Goal: Find specific page/section: Find specific page/section

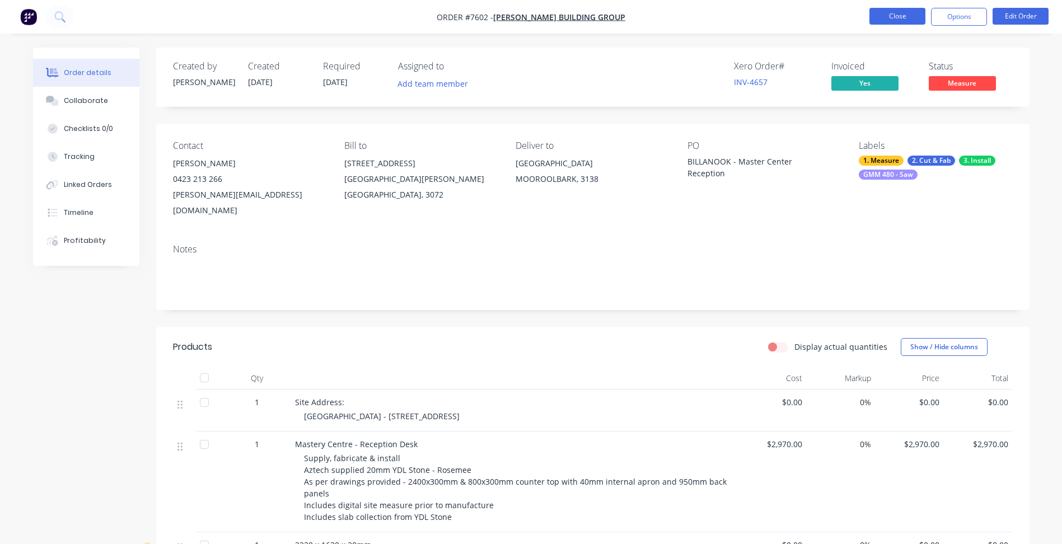
click at [895, 18] on button "Close" at bounding box center [898, 16] width 56 height 17
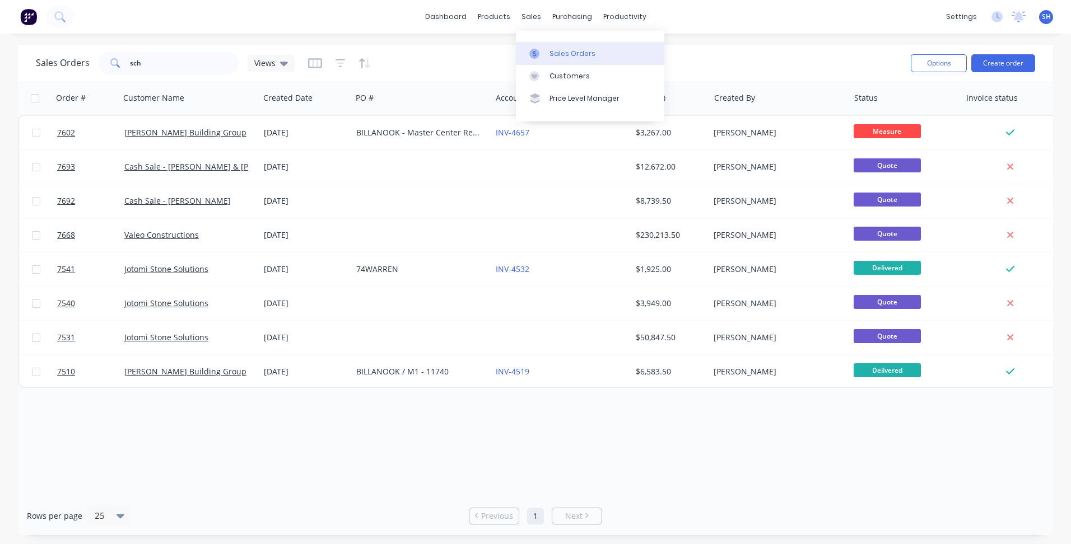
click at [559, 50] on div "Sales Orders" at bounding box center [572, 54] width 46 height 10
drag, startPoint x: 151, startPoint y: 66, endPoint x: 120, endPoint y: 61, distance: 30.7
click at [120, 61] on div "sch" at bounding box center [169, 63] width 140 height 22
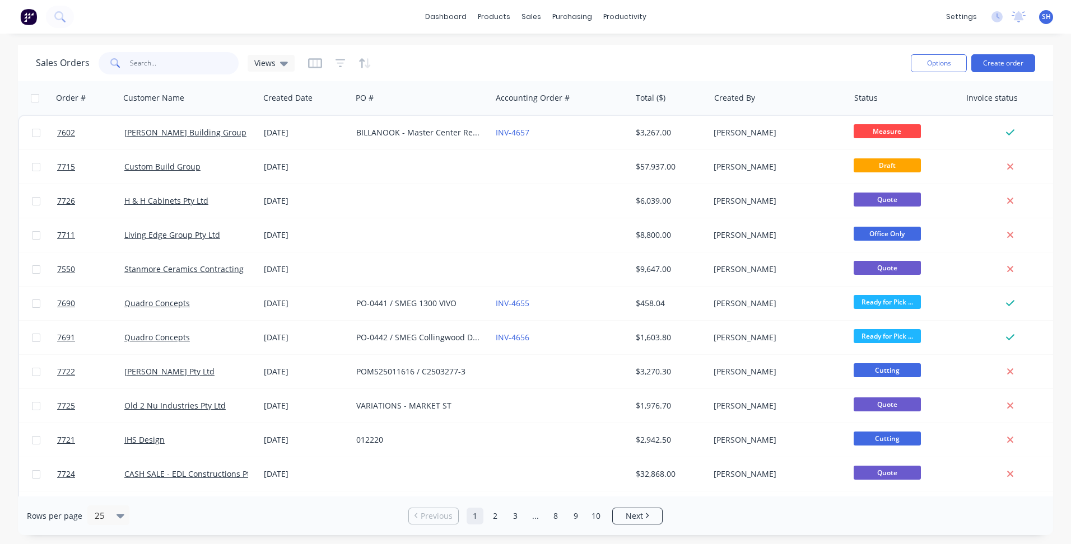
click at [136, 60] on input "text" at bounding box center [184, 63] width 109 height 22
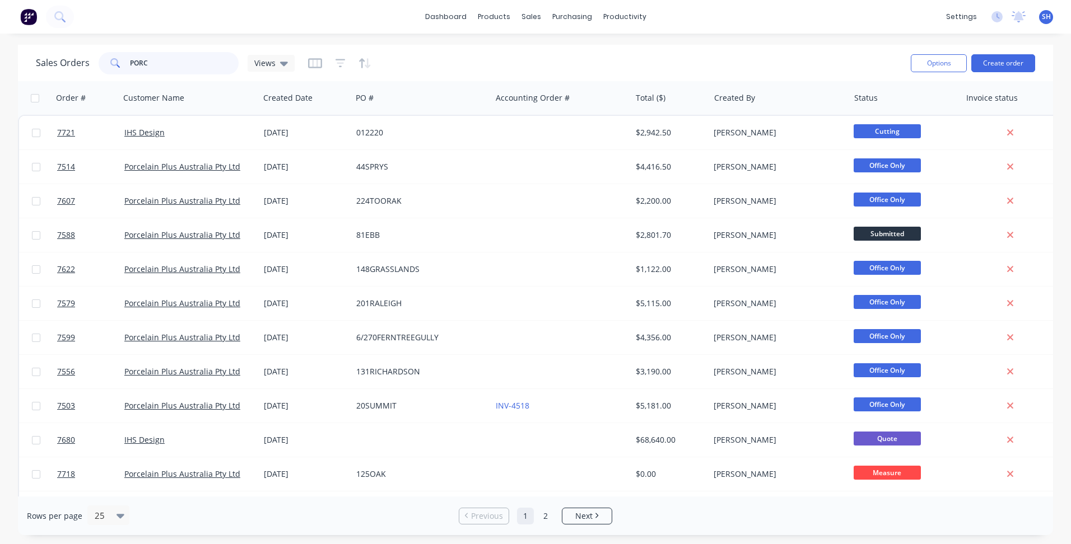
drag, startPoint x: 194, startPoint y: 68, endPoint x: 130, endPoint y: 67, distance: 63.9
click at [130, 67] on input "PORC" at bounding box center [184, 63] width 109 height 22
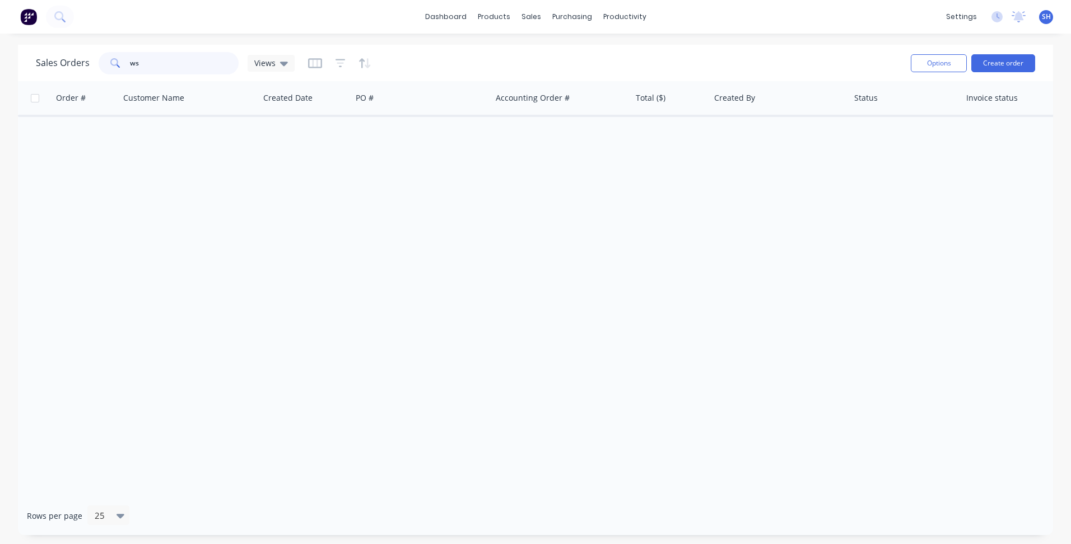
type input "w"
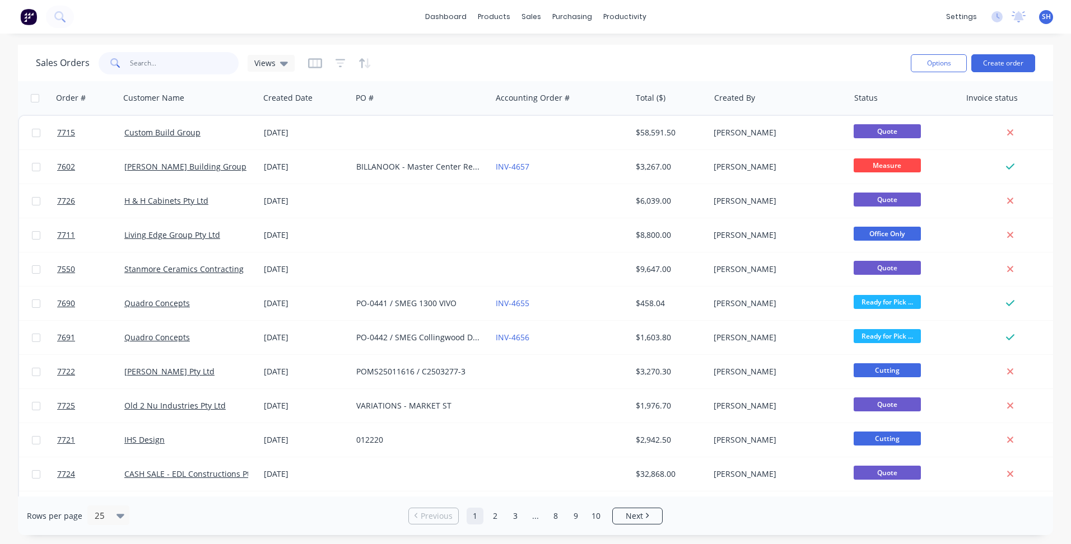
click at [161, 67] on input "text" at bounding box center [184, 63] width 109 height 22
type input "ws"
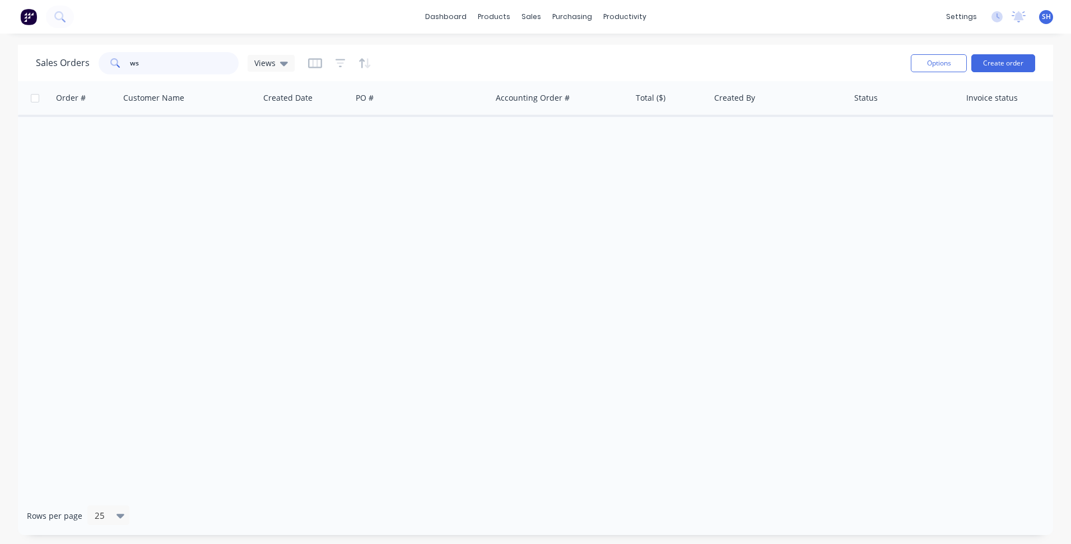
click at [124, 66] on div "ws" at bounding box center [169, 63] width 140 height 22
type input "t"
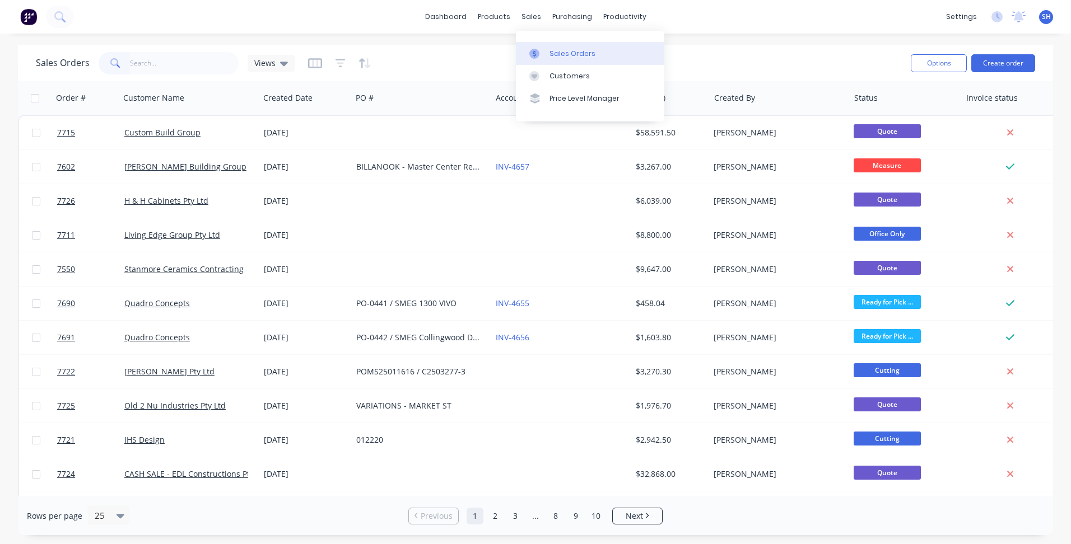
click at [557, 49] on div "Sales Orders" at bounding box center [572, 54] width 46 height 10
click at [144, 66] on input "text" at bounding box center [184, 63] width 109 height 22
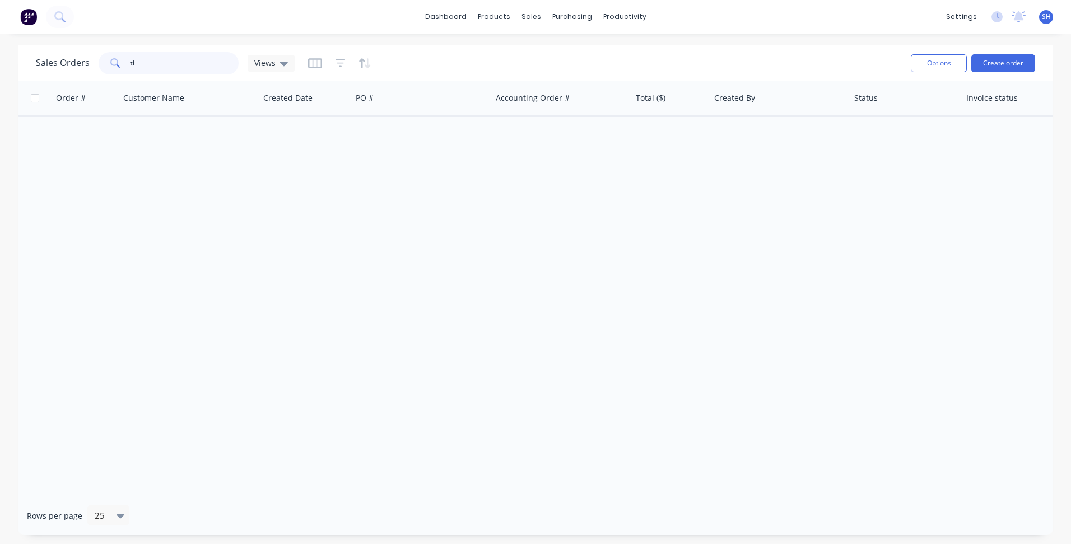
type input "t"
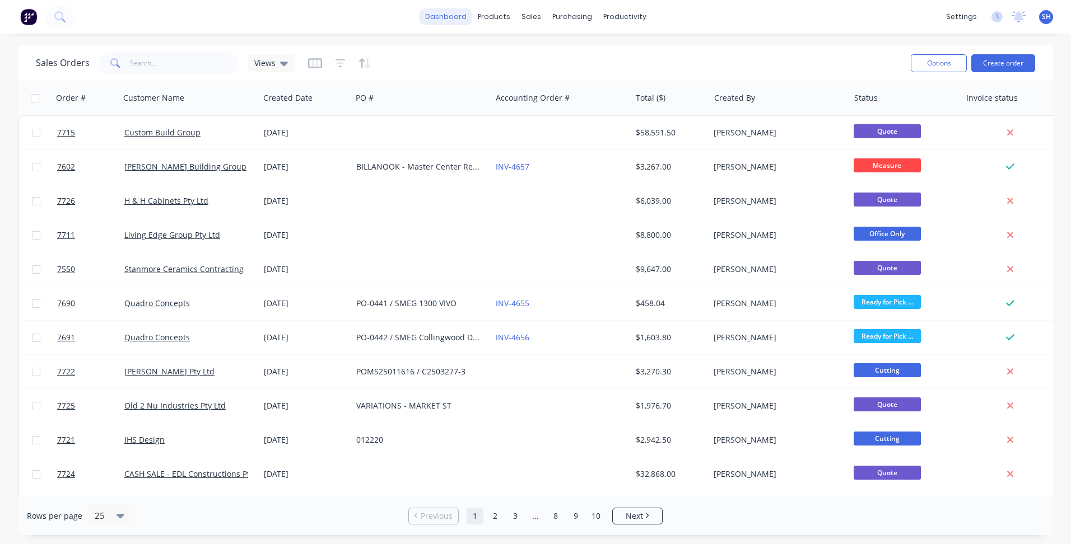
click at [442, 19] on link "dashboard" at bounding box center [445, 16] width 53 height 17
